Goal: Task Accomplishment & Management: Manage account settings

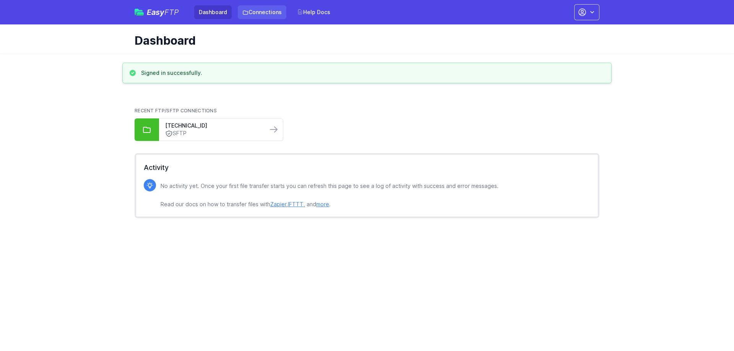
click at [266, 12] on link "Connections" at bounding box center [262, 12] width 49 height 14
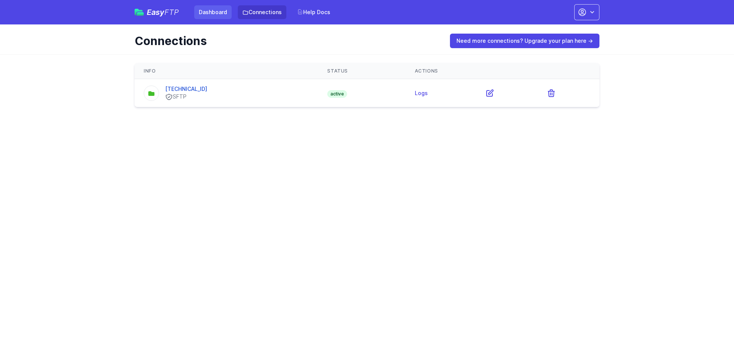
click at [208, 13] on link "Dashboard" at bounding box center [212, 12] width 37 height 14
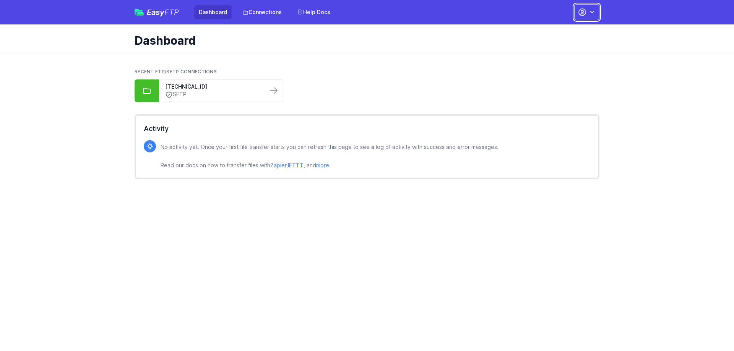
click at [591, 12] on icon "button" at bounding box center [592, 12] width 4 height 2
click at [543, 46] on link "Your Profile" at bounding box center [562, 46] width 73 height 14
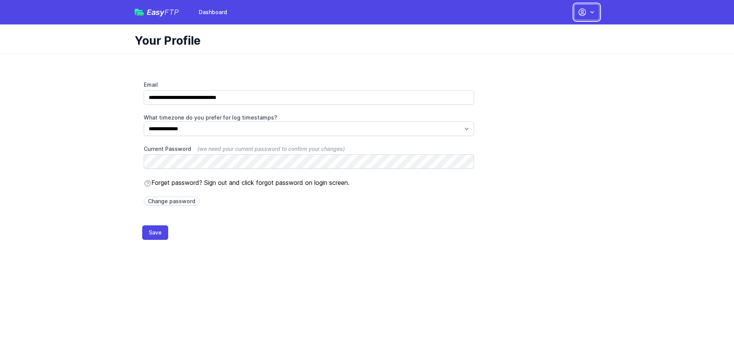
click at [594, 11] on icon "button" at bounding box center [592, 12] width 8 height 8
click at [542, 31] on link "Dashboard" at bounding box center [562, 32] width 73 height 14
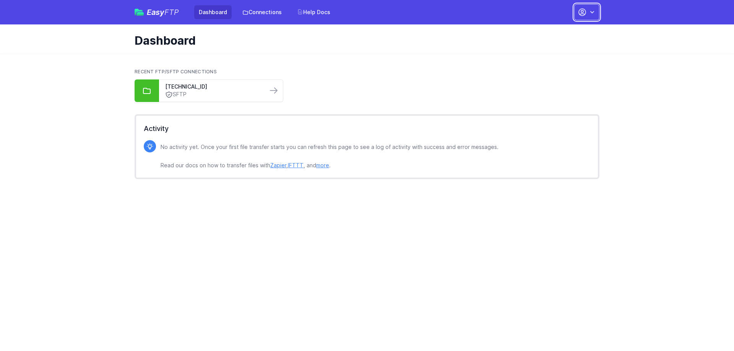
click at [588, 11] on icon "button" at bounding box center [592, 12] width 8 height 8
click at [554, 29] on link "Account Settings" at bounding box center [562, 32] width 73 height 14
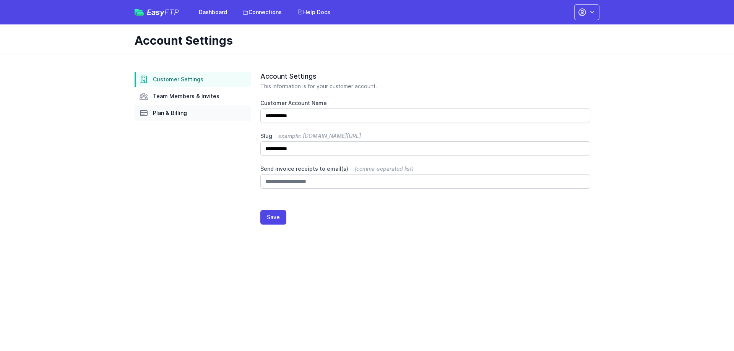
click at [167, 114] on span "Plan & Billing" at bounding box center [170, 113] width 34 height 8
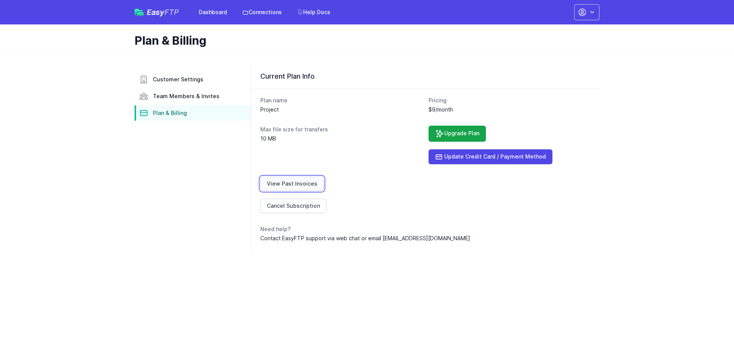
click at [294, 183] on link "View Past Invoices" at bounding box center [291, 184] width 63 height 15
